Goal: Transaction & Acquisition: Download file/media

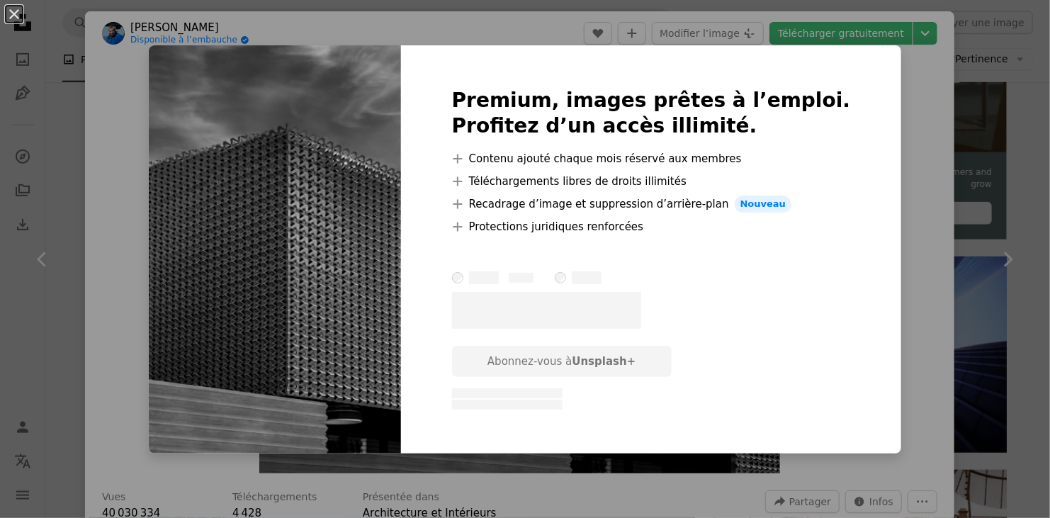
scroll to position [213, 0]
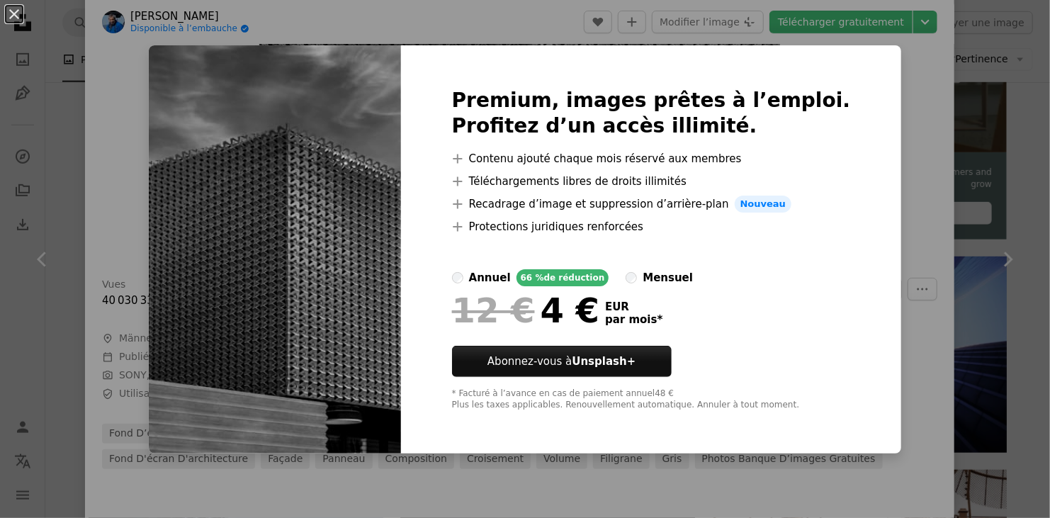
click at [878, 147] on div "An X shape Premium, images prêtes à l’emploi. Profitez d’un accès illimité. A p…" at bounding box center [525, 259] width 1050 height 518
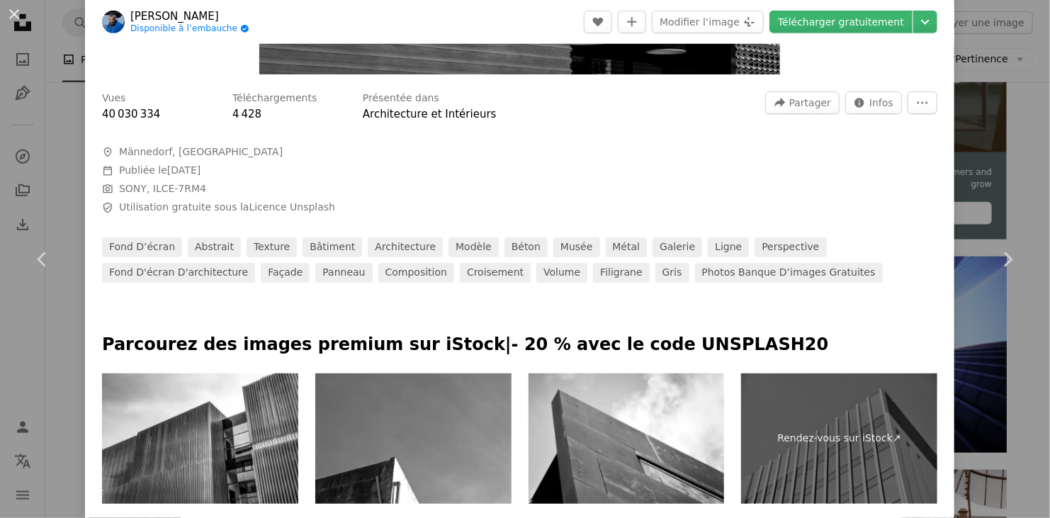
scroll to position [496, 0]
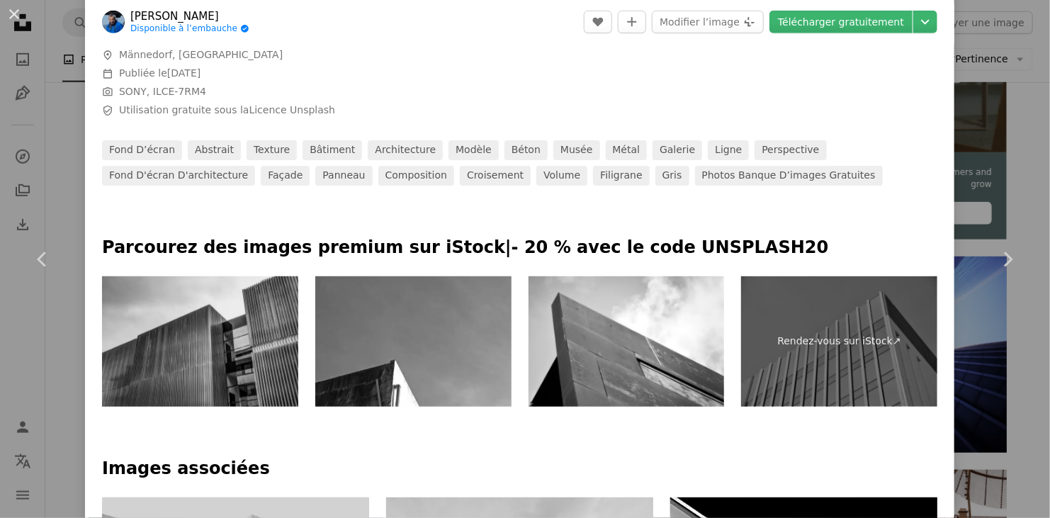
click at [210, 360] on img at bounding box center [200, 341] width 196 height 131
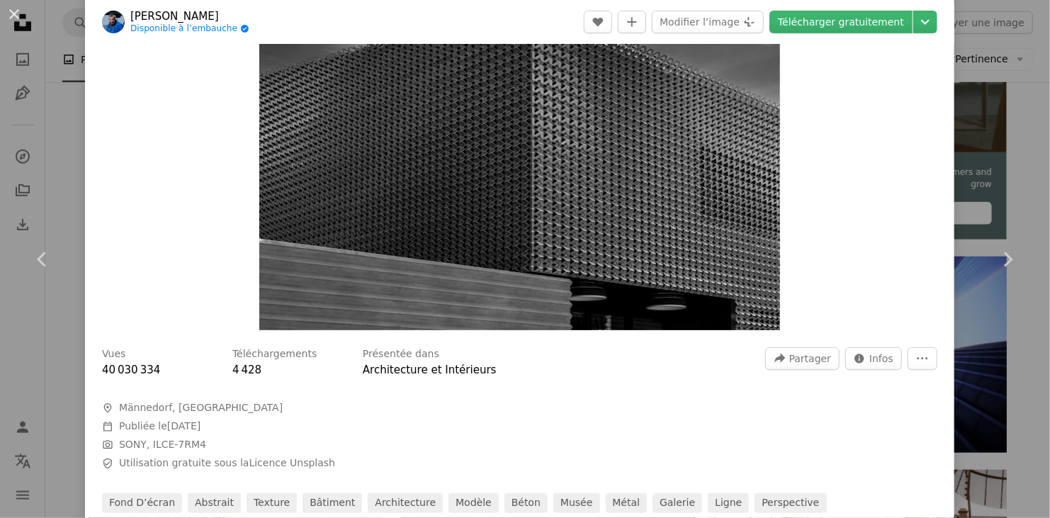
scroll to position [142, 0]
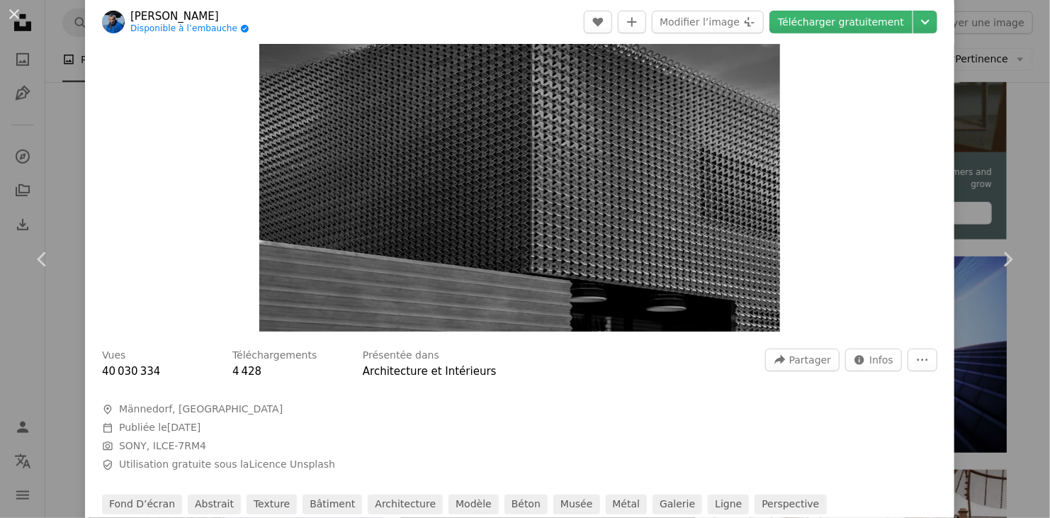
click at [1028, 89] on div "An X shape Chevron left Chevron right [PERSON_NAME] Angel Disponible à l’embauc…" at bounding box center [525, 259] width 1050 height 518
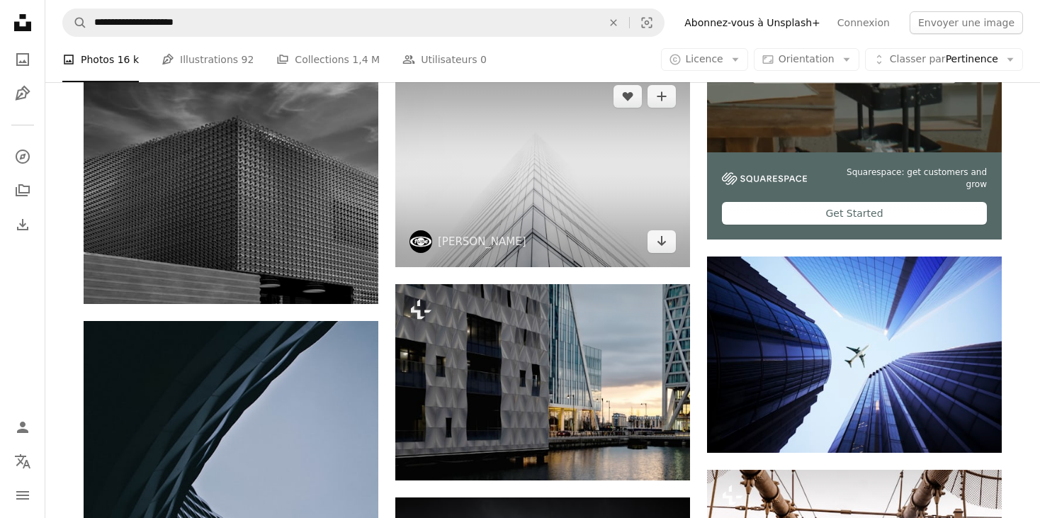
click at [565, 228] on img at bounding box center [542, 169] width 295 height 196
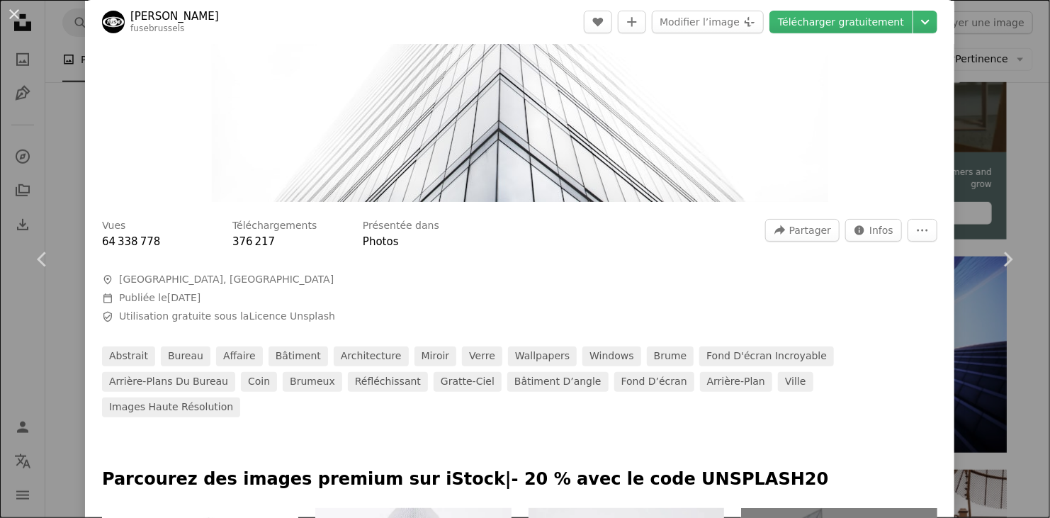
scroll to position [142, 0]
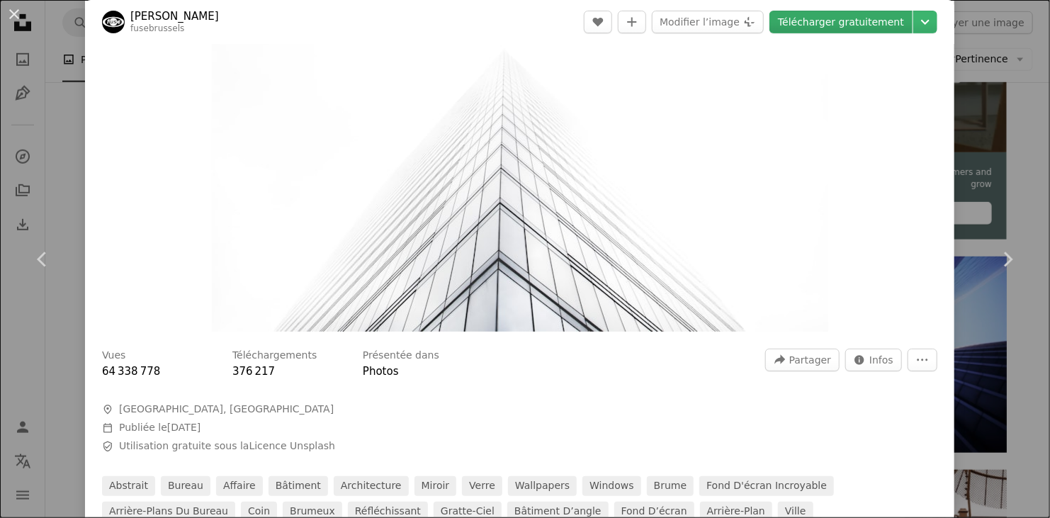
click at [856, 23] on link "Télécharger gratuitement" at bounding box center [841, 22] width 143 height 23
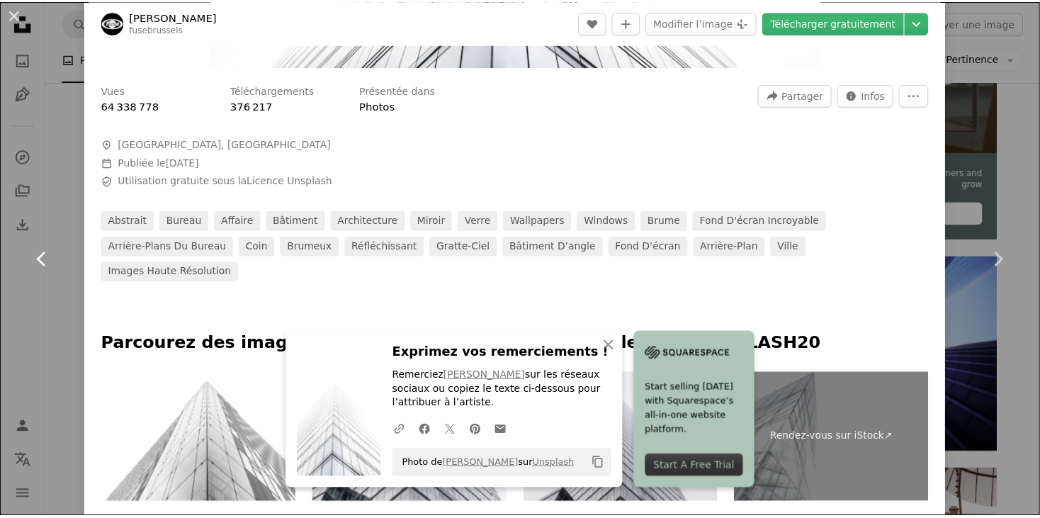
scroll to position [425, 0]
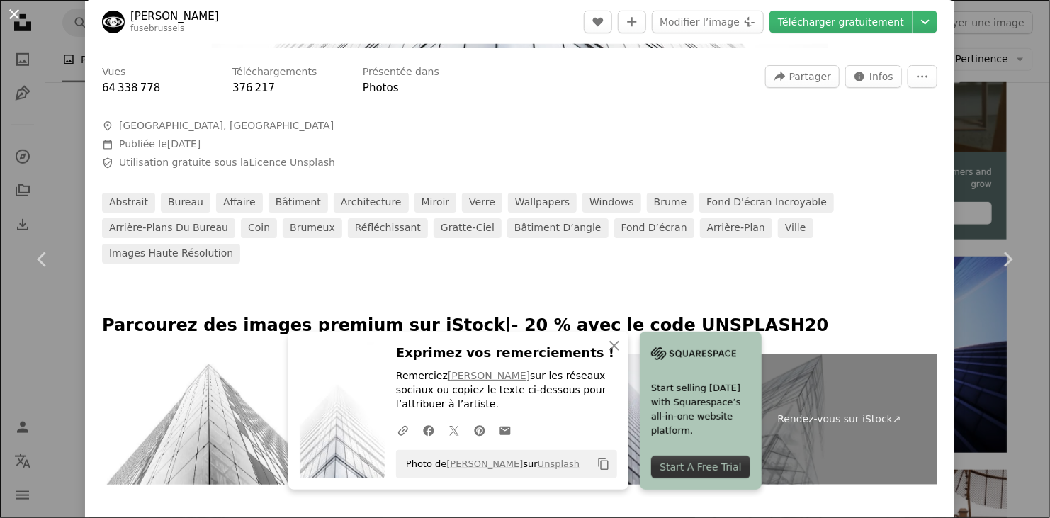
click at [18, 20] on button "An X shape" at bounding box center [14, 14] width 17 height 17
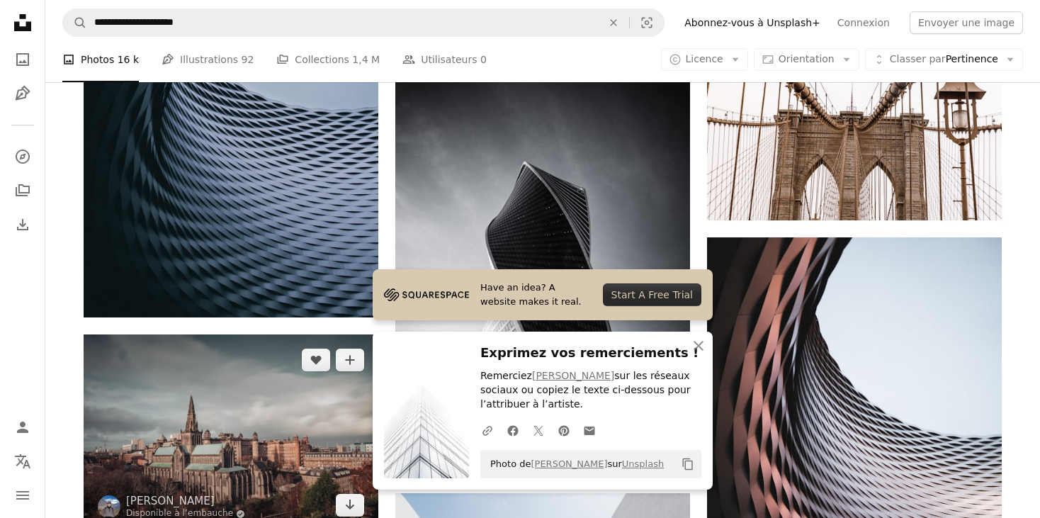
scroll to position [1205, 0]
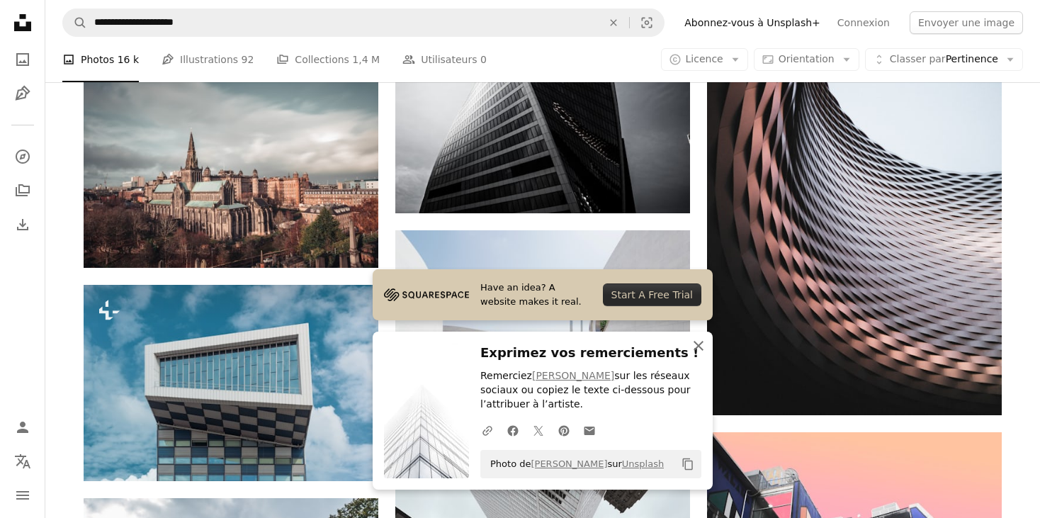
click at [694, 339] on icon "An X shape" at bounding box center [698, 345] width 17 height 17
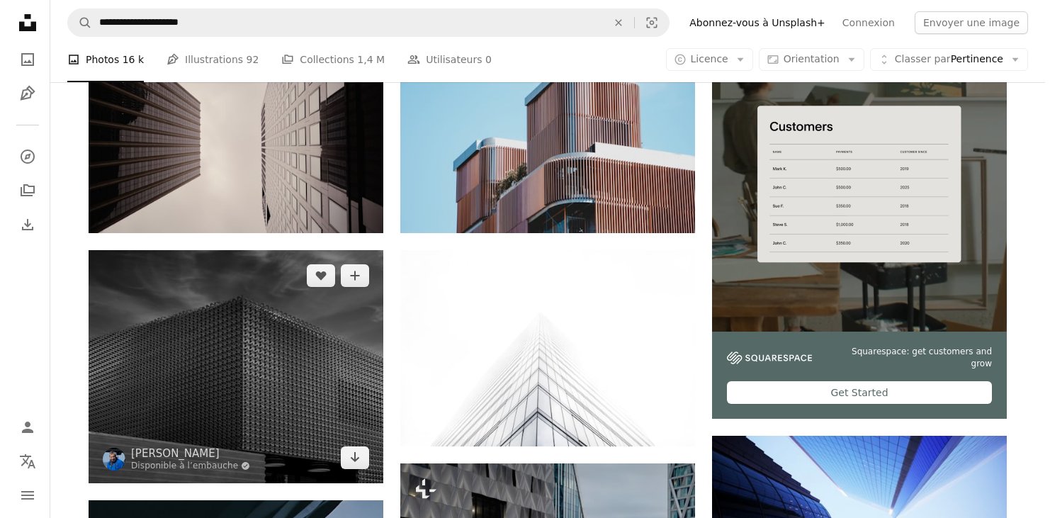
scroll to position [436, 0]
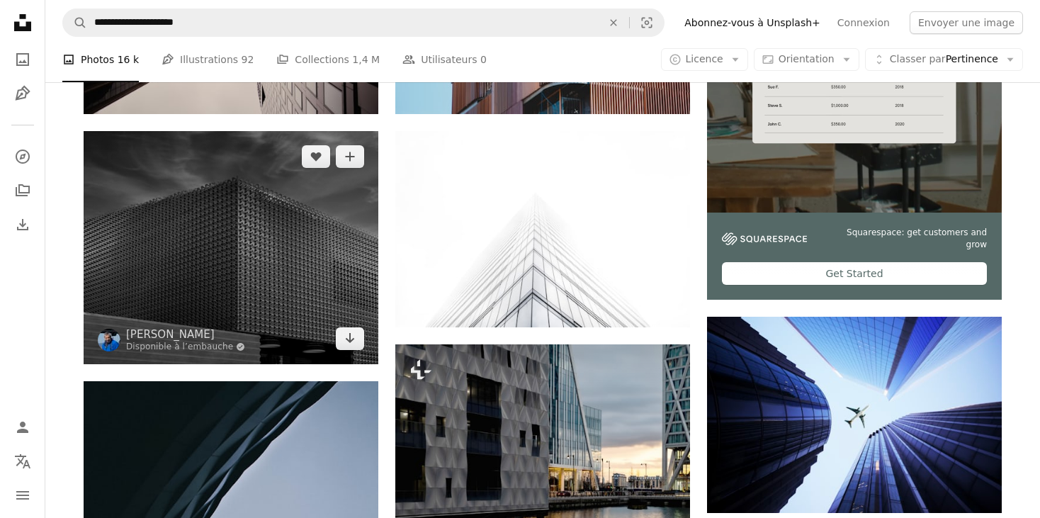
click at [276, 238] on img at bounding box center [231, 247] width 295 height 233
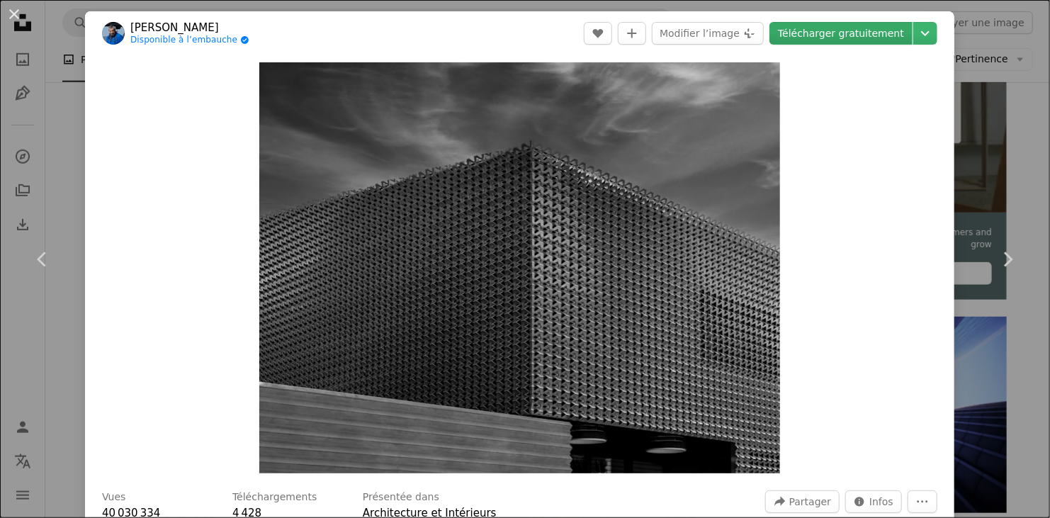
click at [875, 34] on link "Télécharger gratuitement" at bounding box center [841, 33] width 143 height 23
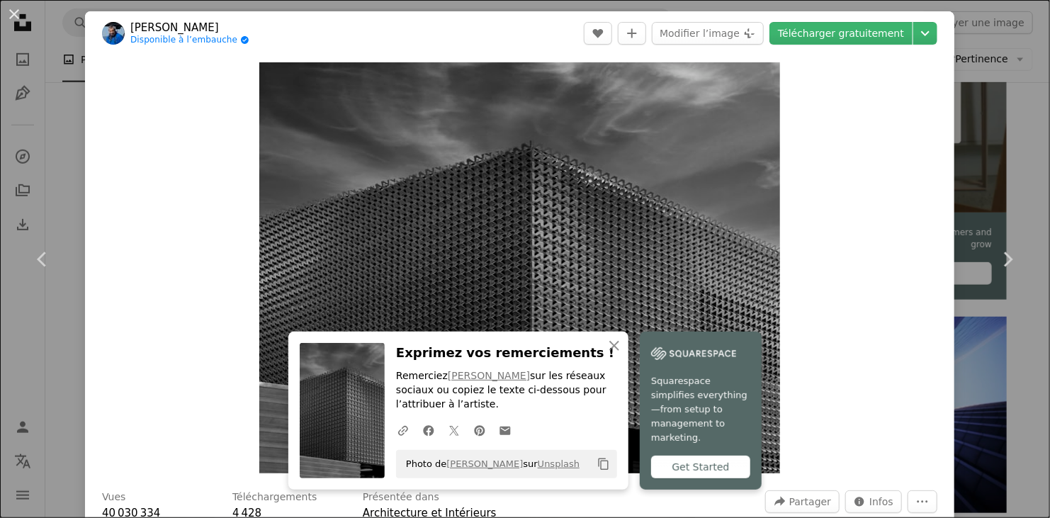
click at [298, 43] on header "[PERSON_NAME] Disponible à l’embauche A checkmark inside of a circle A heart A …" at bounding box center [519, 33] width 869 height 44
click at [812, 37] on link "Télécharger gratuitement" at bounding box center [841, 33] width 143 height 23
